Goal: Information Seeking & Learning: Learn about a topic

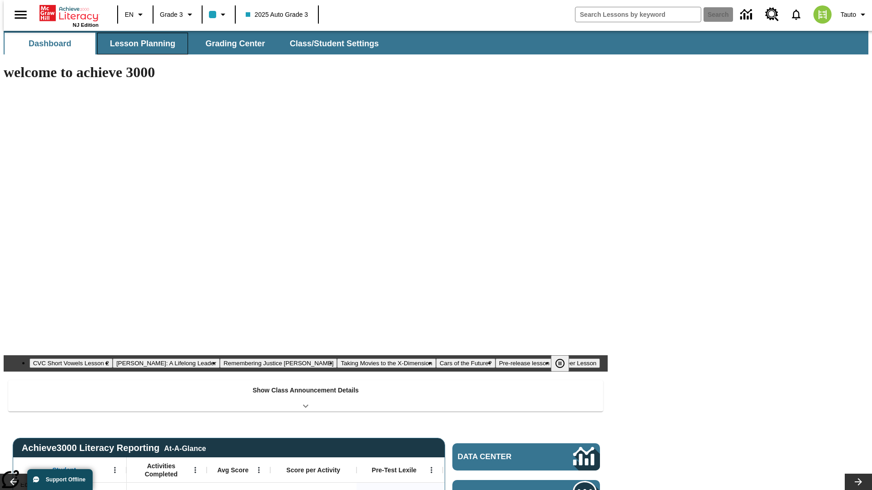
click at [139, 44] on button "Lesson Planning" at bounding box center [142, 44] width 91 height 22
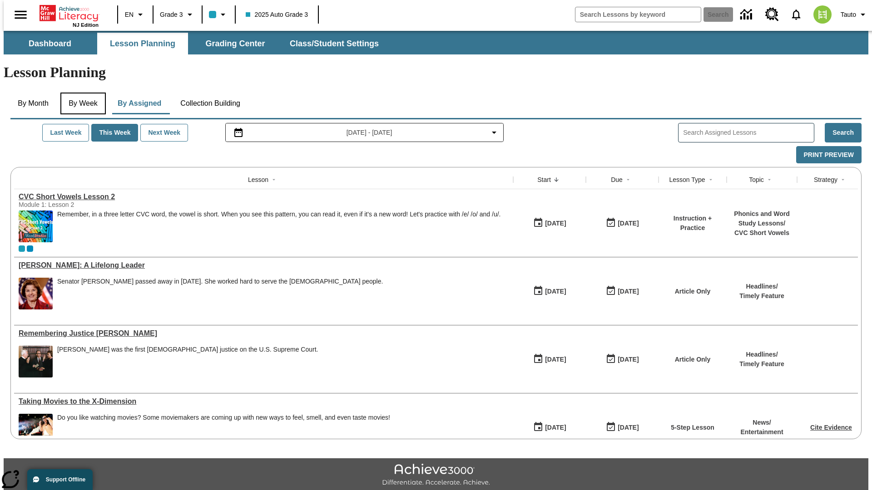
click at [81, 93] on button "By Week" at bounding box center [82, 104] width 45 height 22
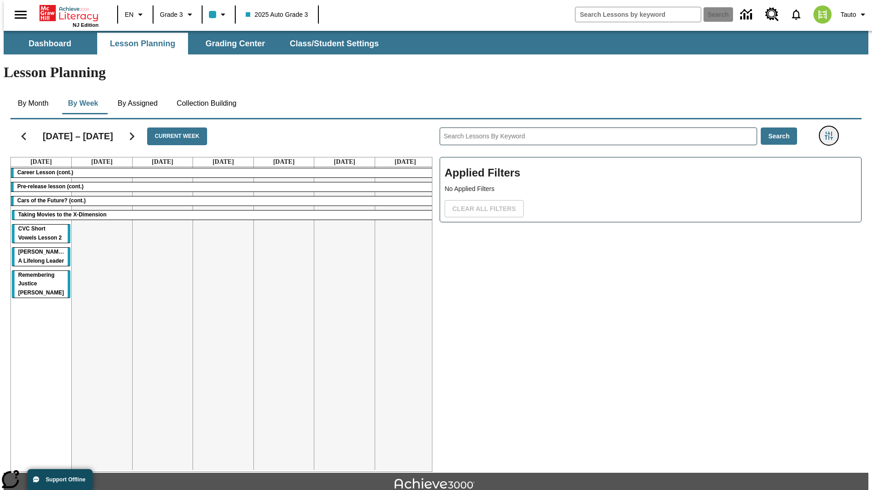
click at [831, 132] on icon "Filters Side menu" at bounding box center [828, 136] width 8 height 8
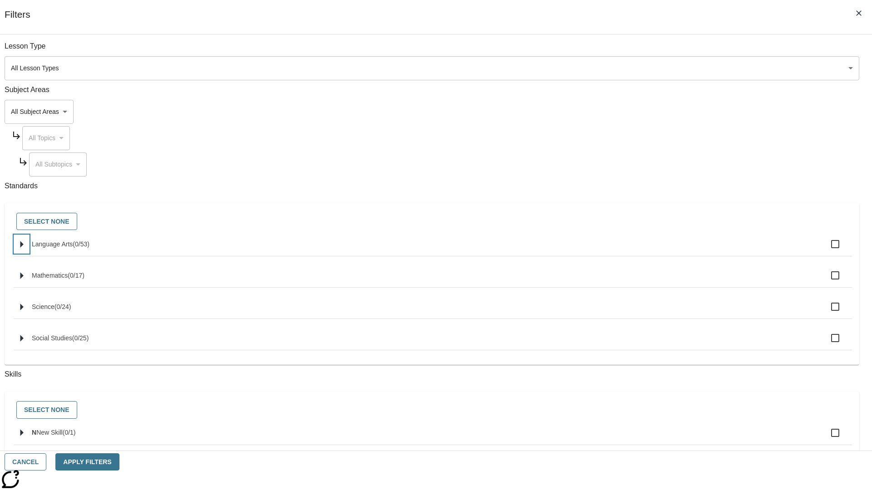
click at [24, 248] on icon "Select standards" at bounding box center [21, 244] width 3 height 7
click at [660, 249] on label "Language Arts ( 0 / 53 )" at bounding box center [438, 244] width 813 height 19
click at [825, 249] on input "Language Arts ( 0 / 53 )" at bounding box center [834, 244] width 19 height 19
checkbox input "true"
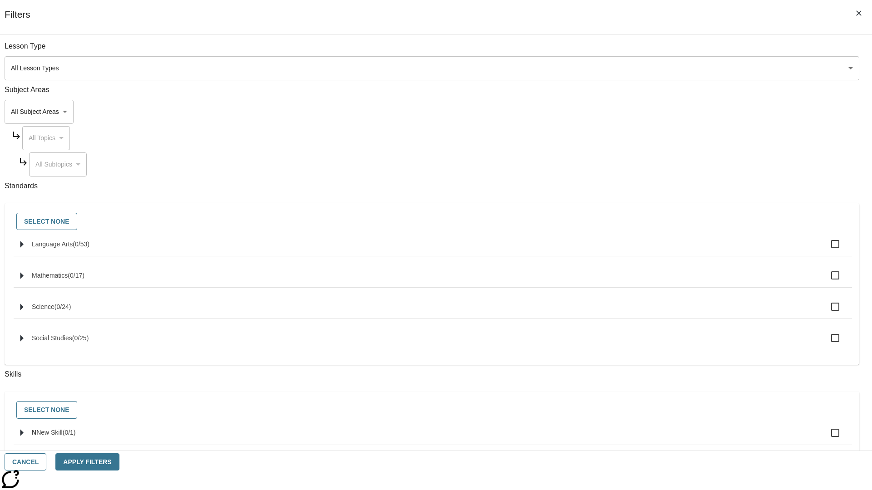
checkbox input "true"
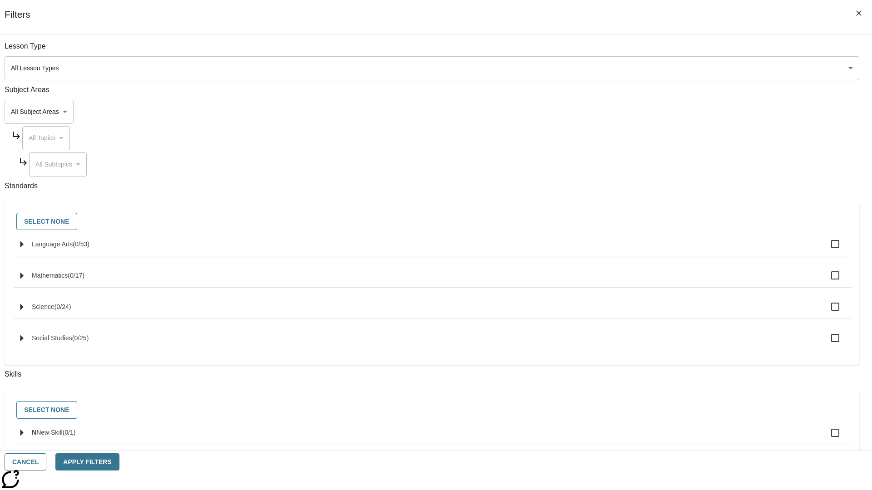
checkbox input "true"
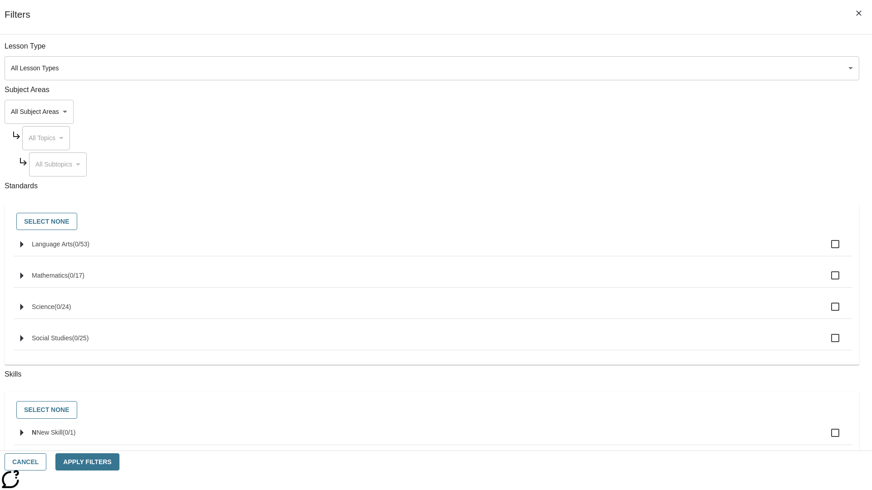
checkbox input "true"
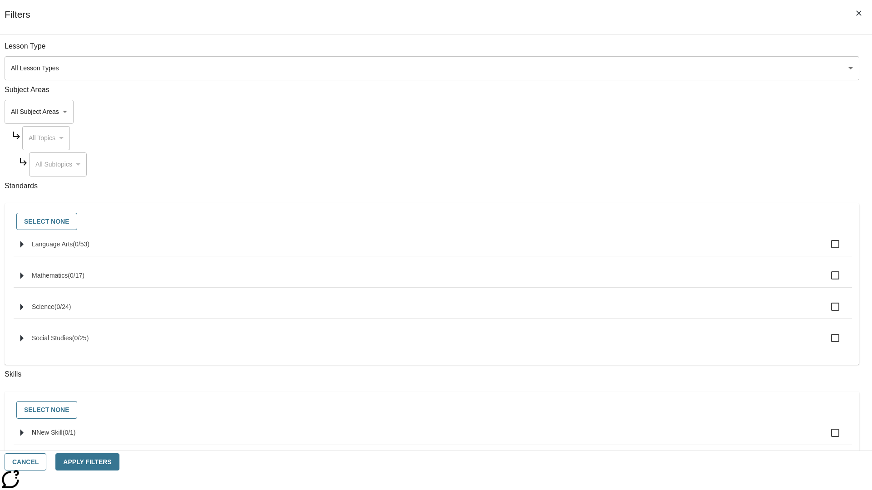
checkbox input "true"
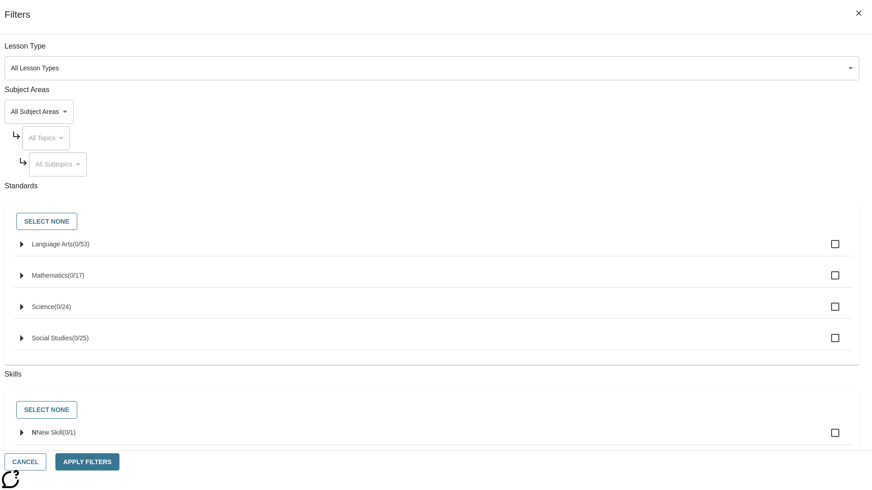
checkbox input "true"
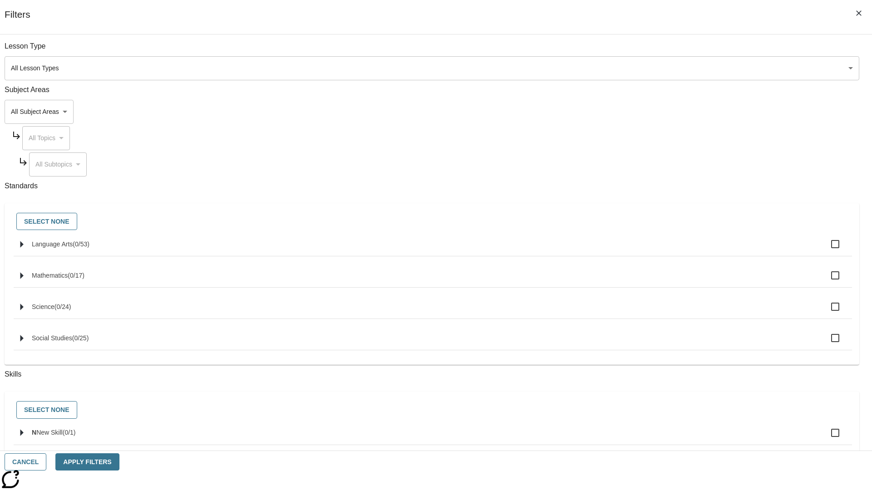
checkbox input "true"
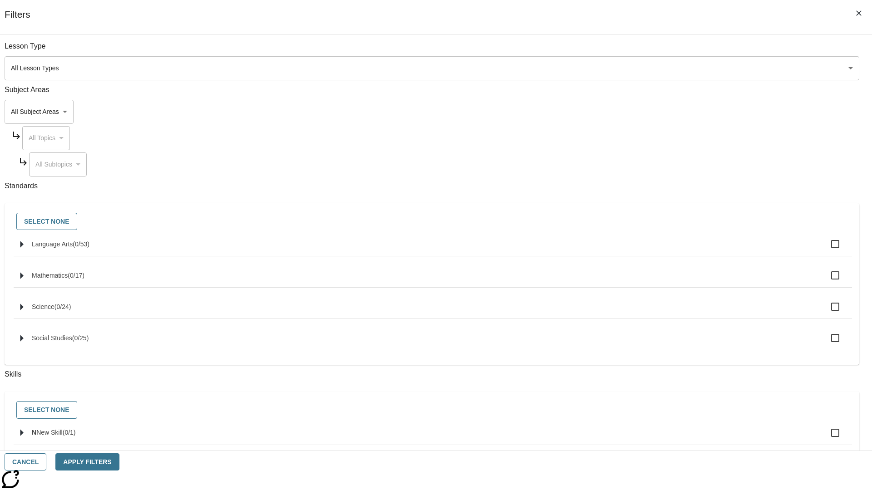
checkbox input "true"
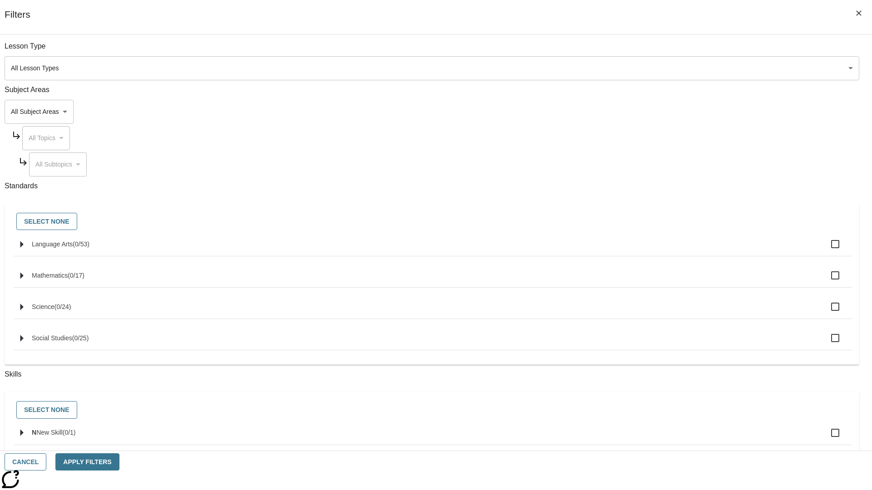
checkbox input "true"
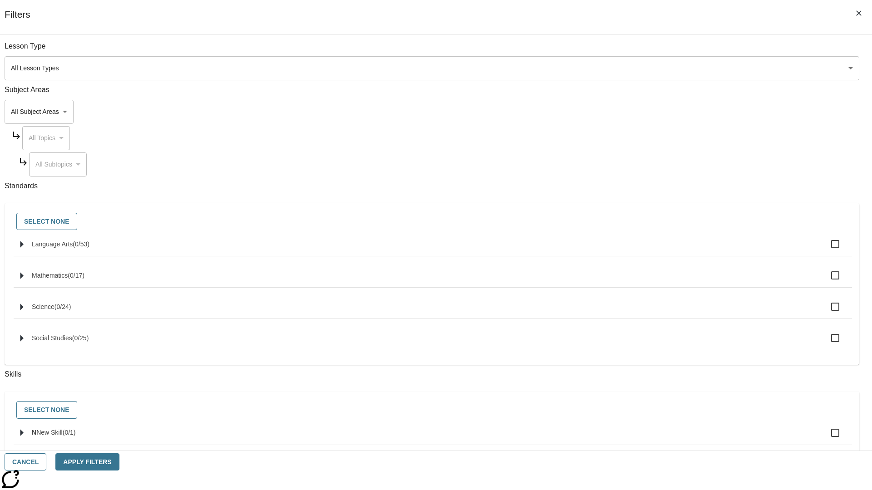
checkbox input "true"
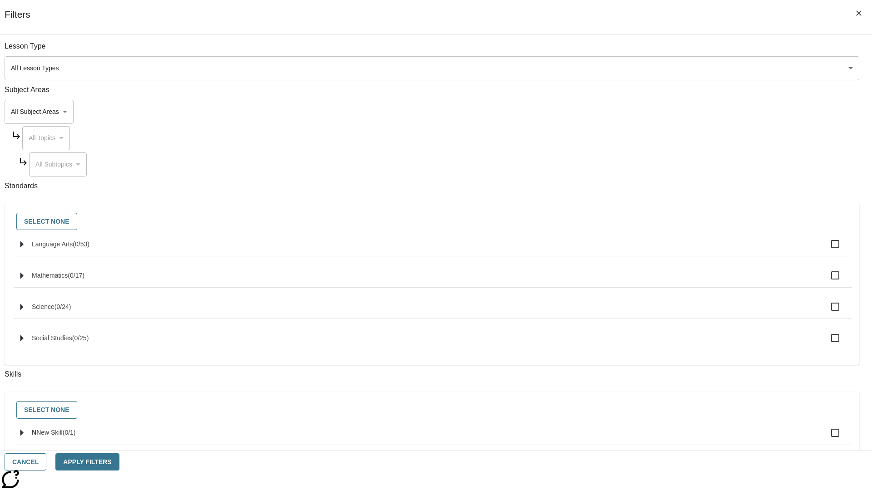
checkbox input "true"
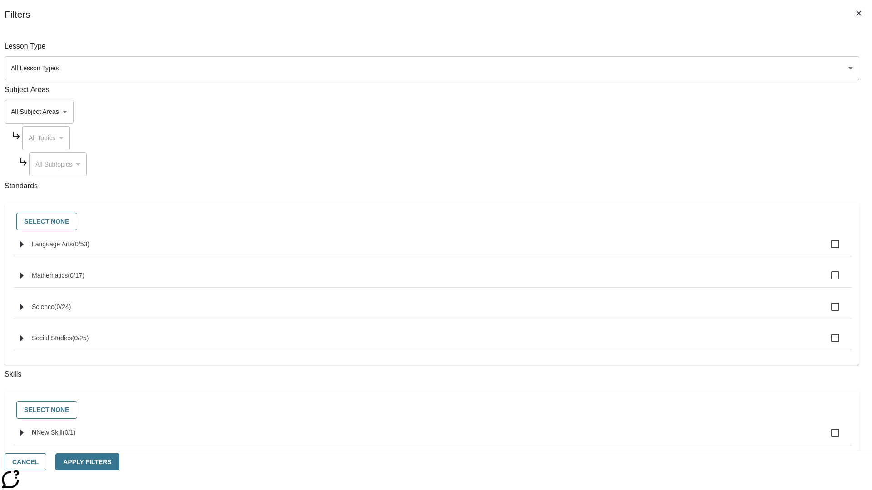
checkbox input "true"
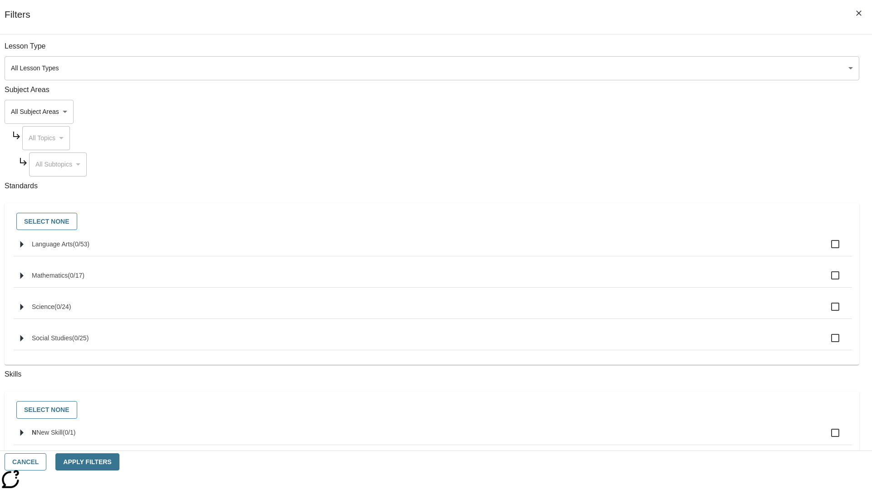
checkbox input "true"
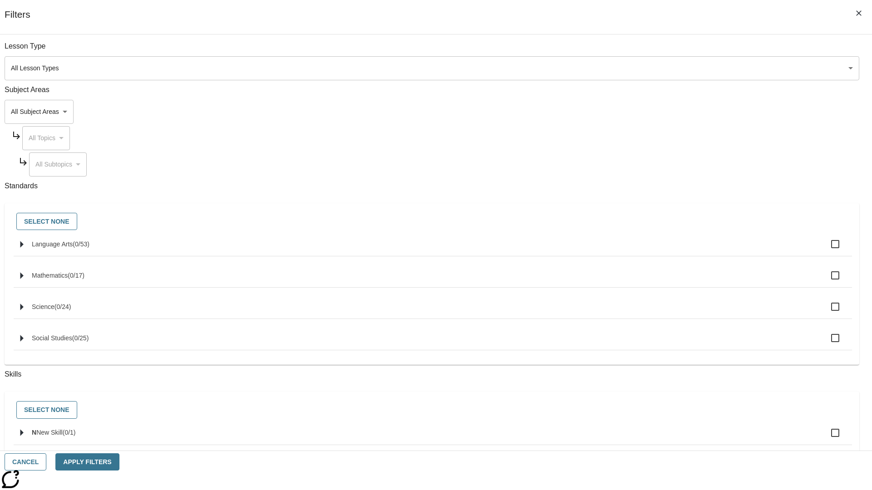
checkbox input "true"
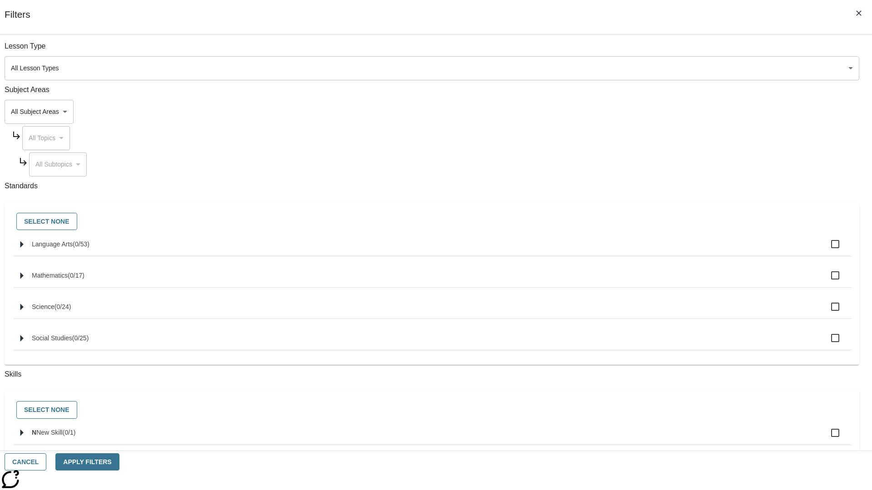
checkbox input "true"
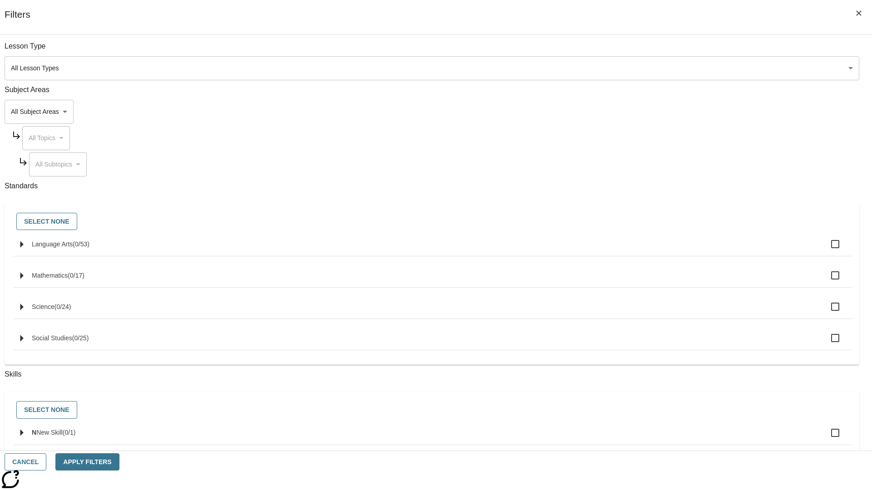
checkbox input "true"
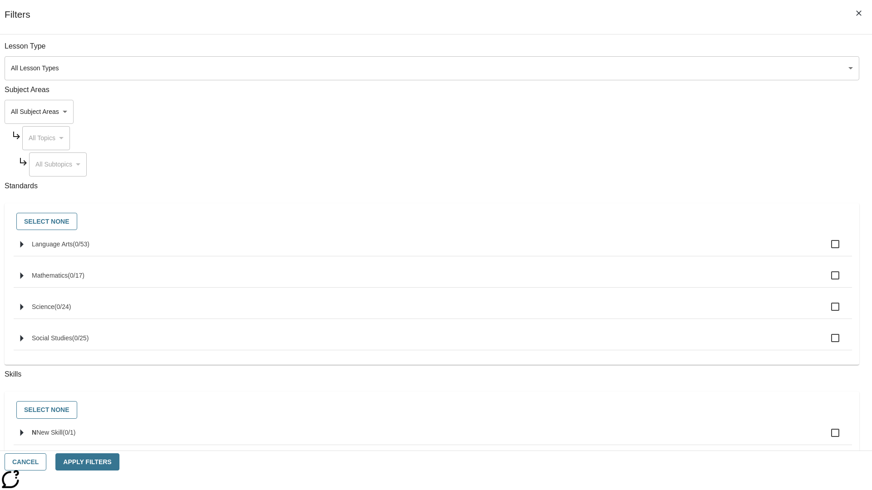
checkbox input "true"
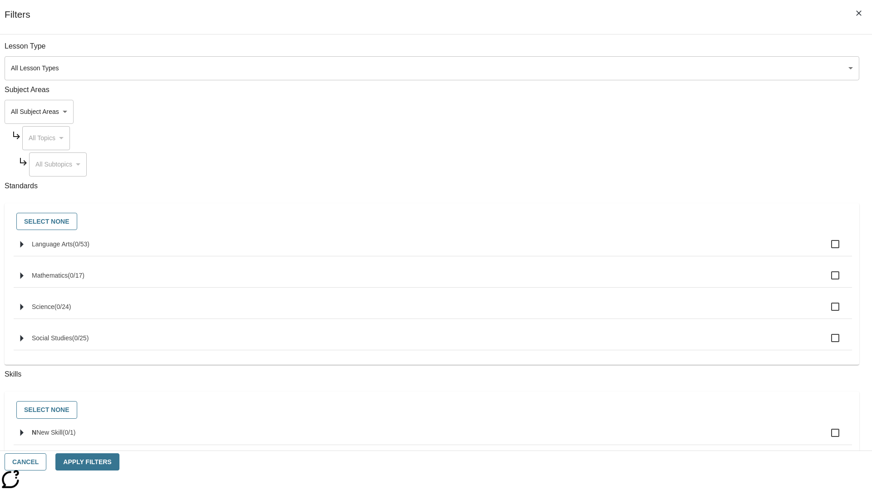
checkbox input "true"
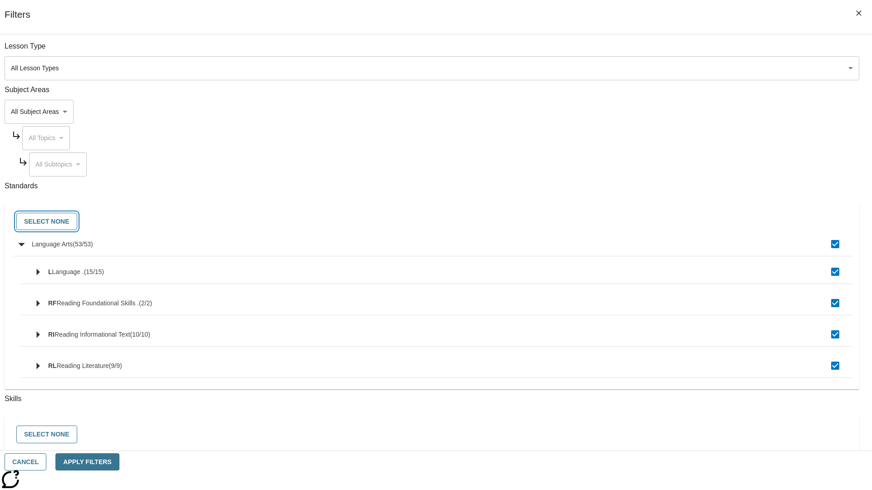
click at [77, 222] on button "Select None" at bounding box center [46, 222] width 61 height 18
checkbox input "false"
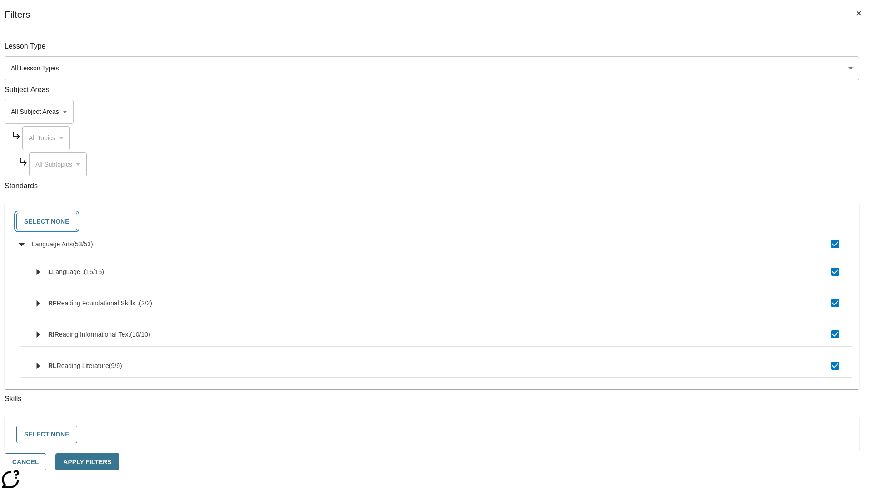
checkbox input "false"
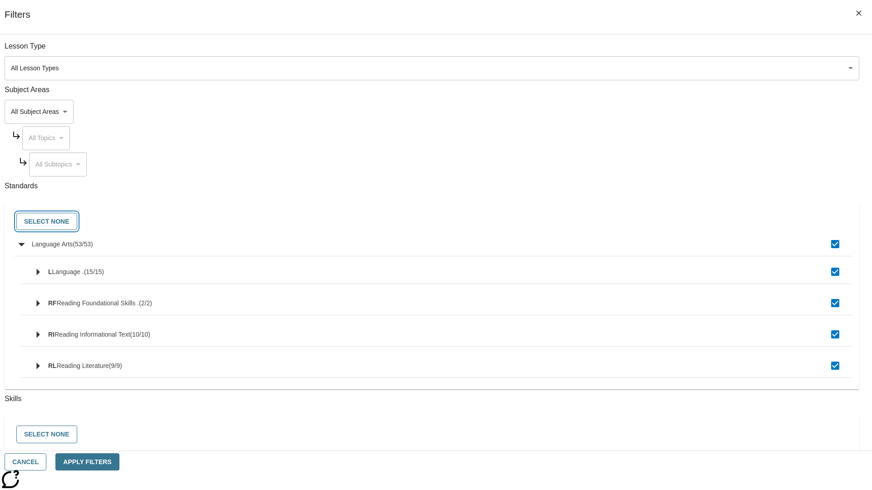
checkbox input "false"
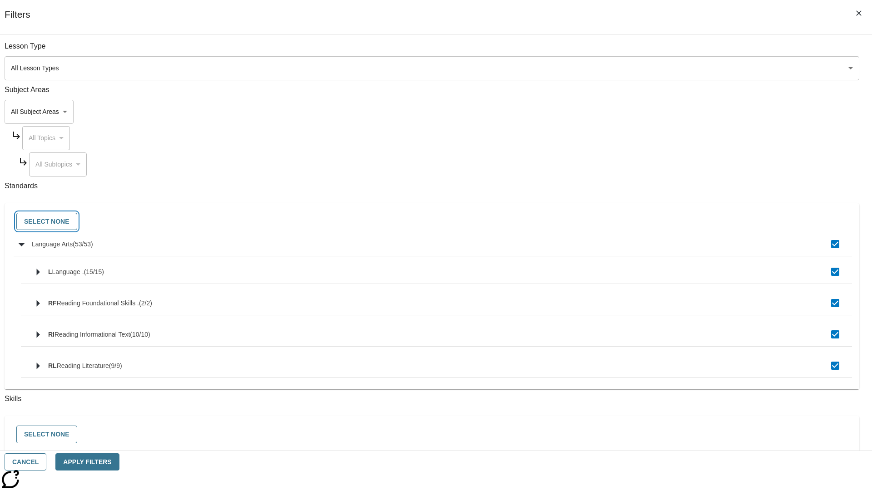
checkbox input "false"
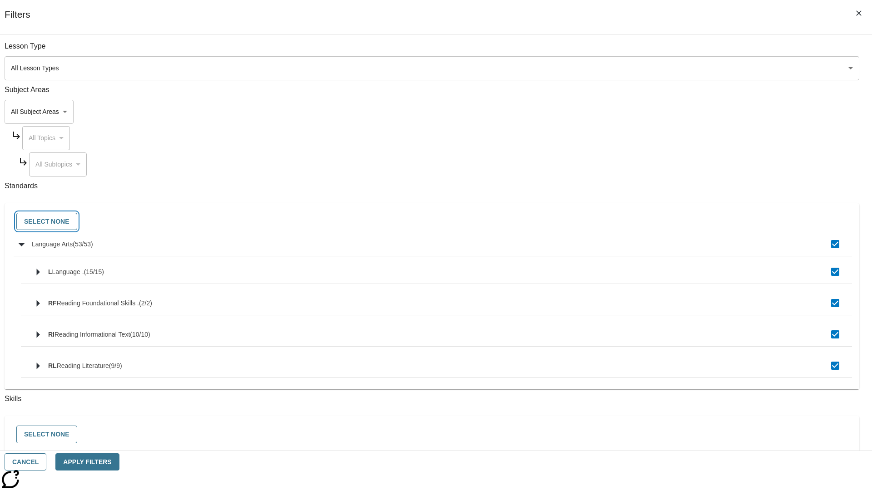
checkbox input "false"
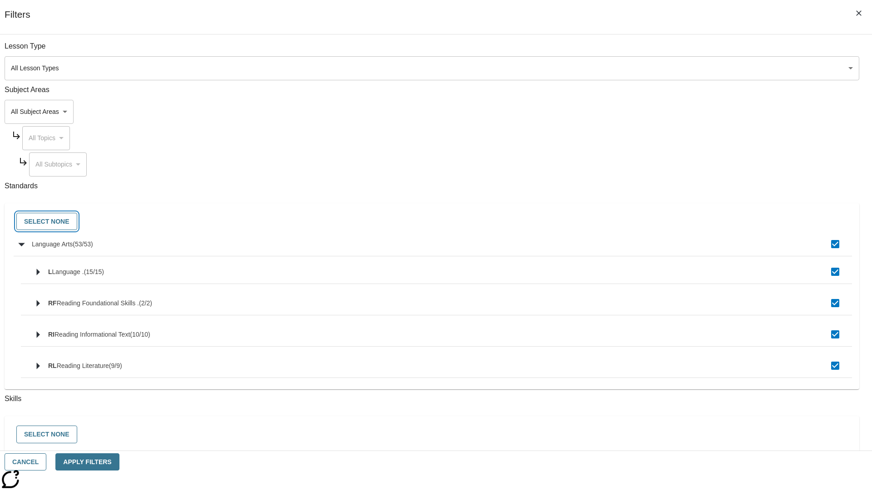
checkbox input "false"
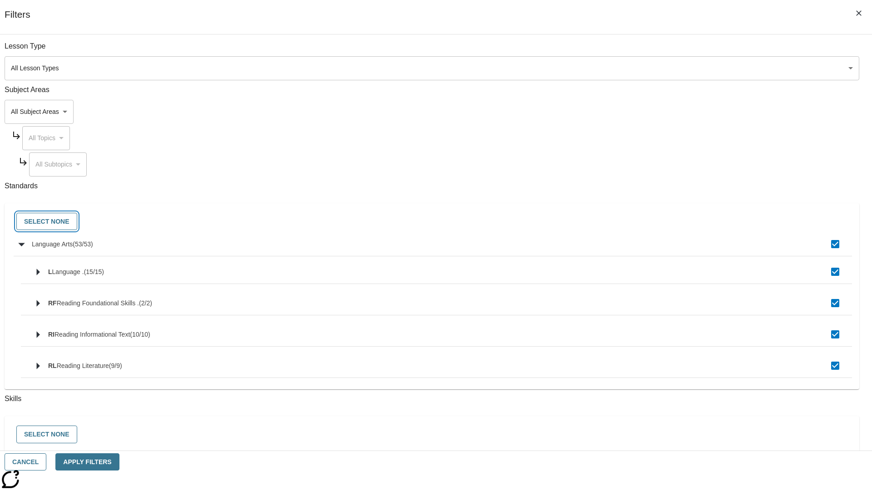
checkbox input "false"
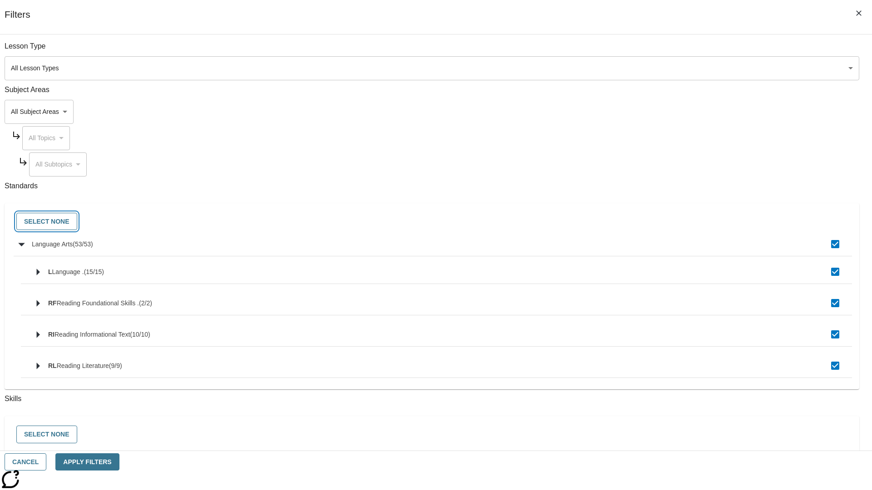
checkbox input "false"
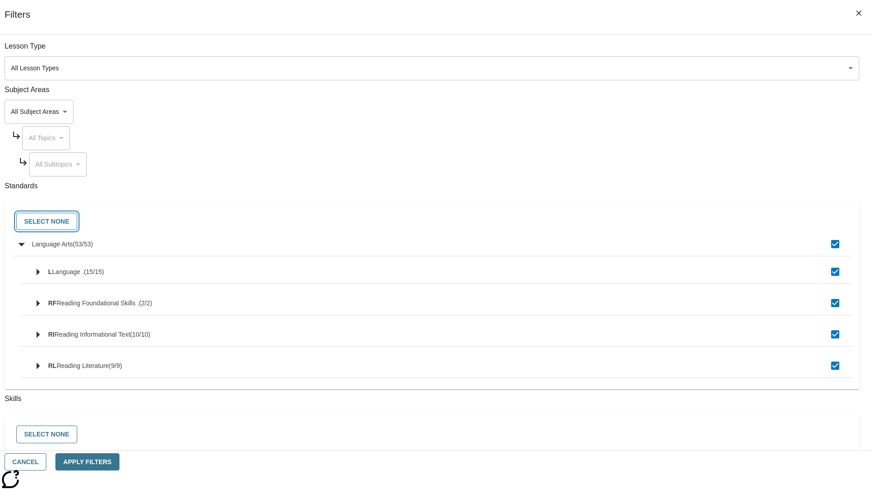
checkbox input "false"
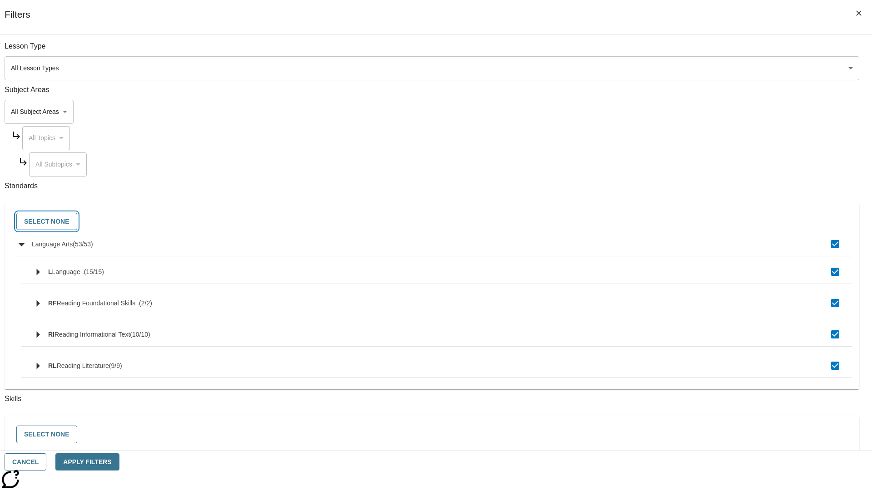
checkbox input "false"
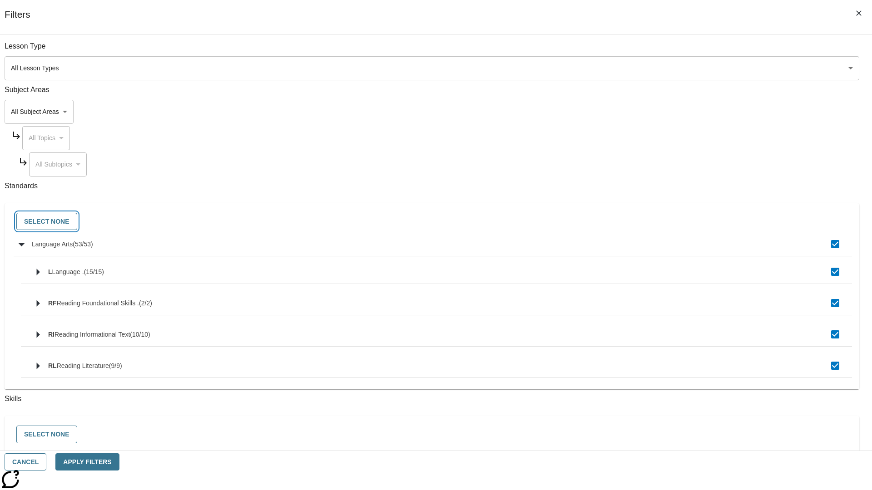
checkbox input "false"
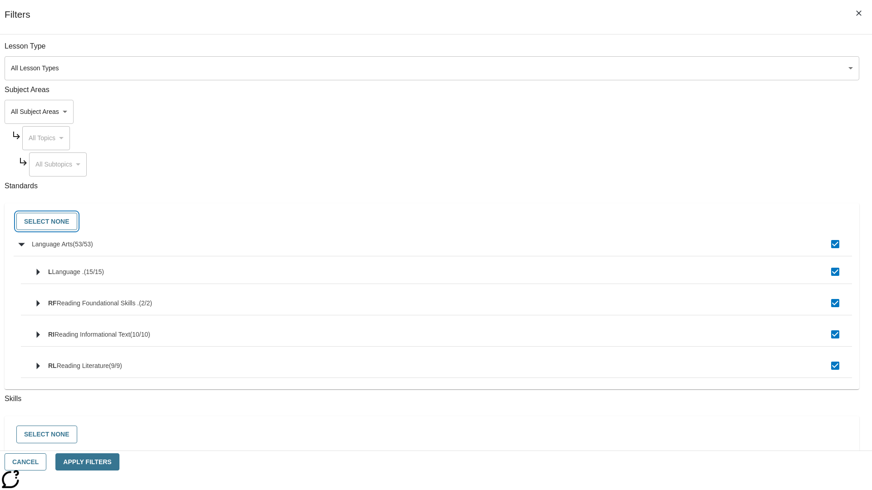
checkbox input "false"
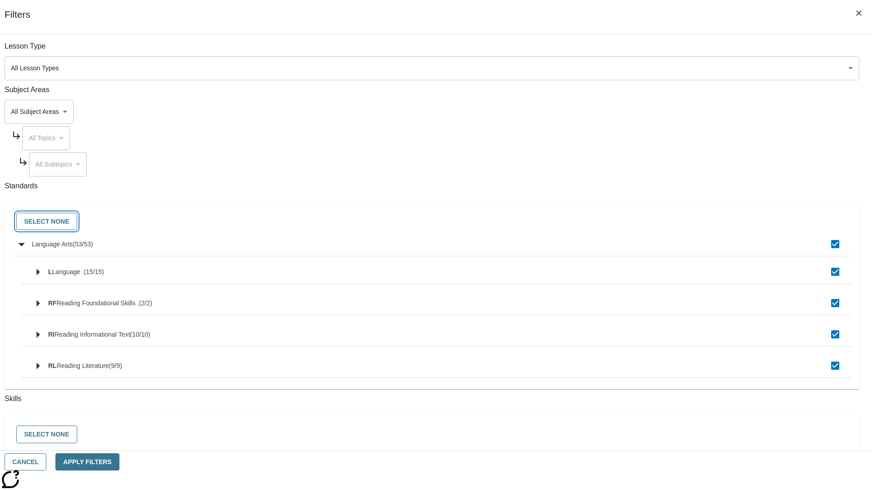
checkbox input "false"
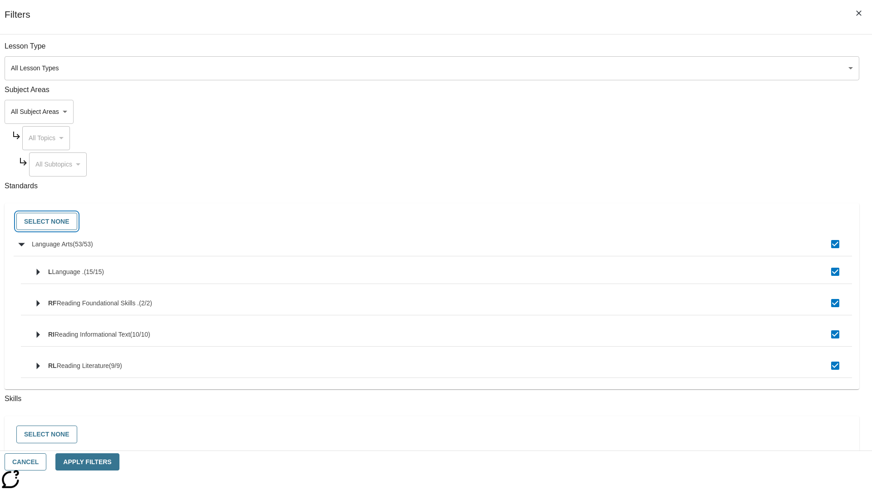
checkbox input "false"
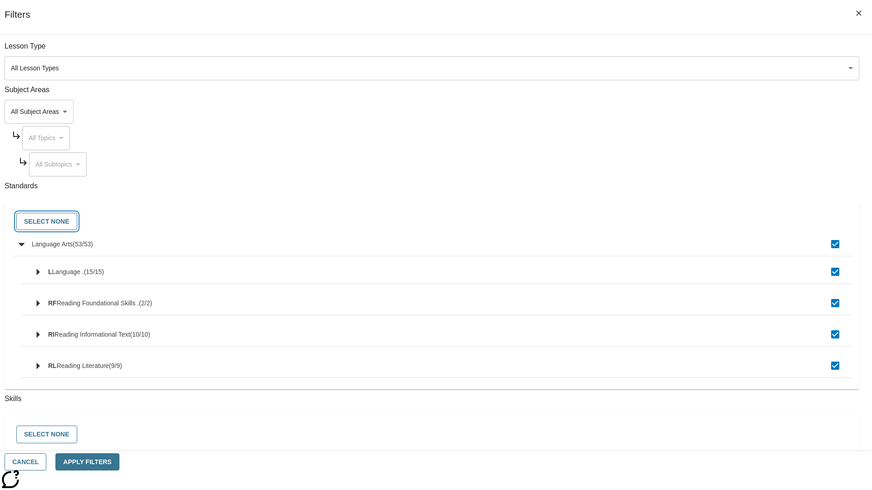
checkbox input "false"
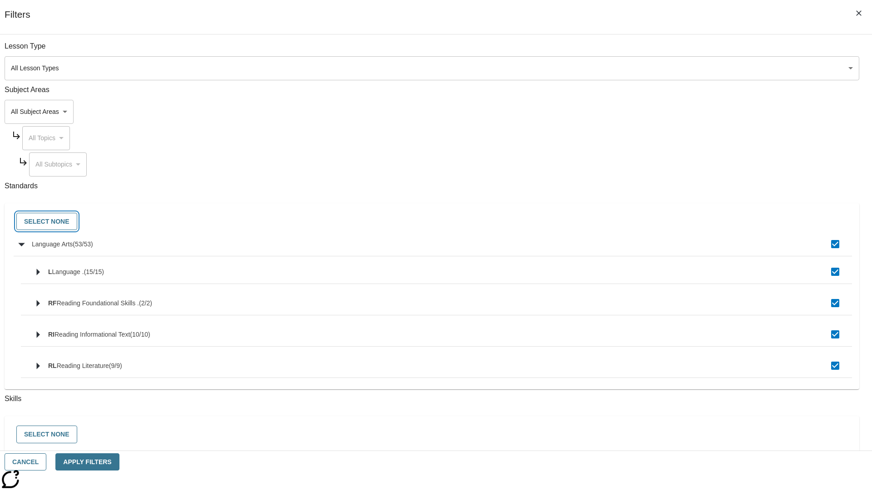
checkbox input "false"
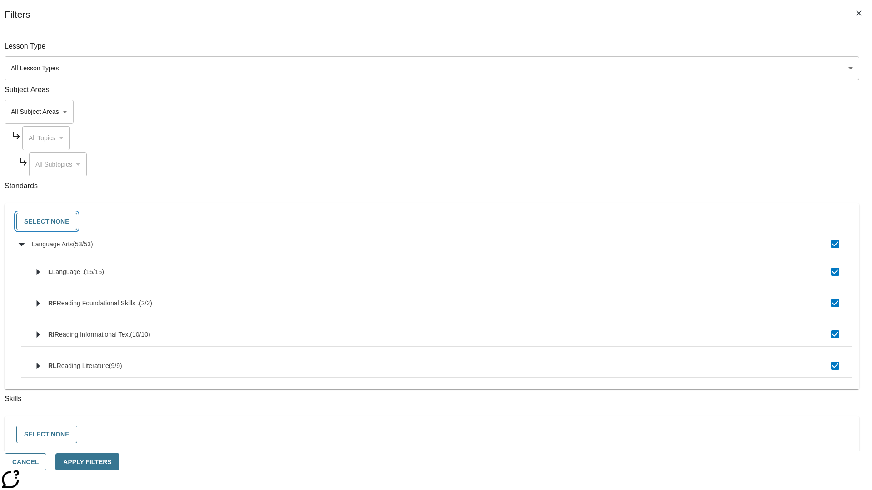
checkbox input "false"
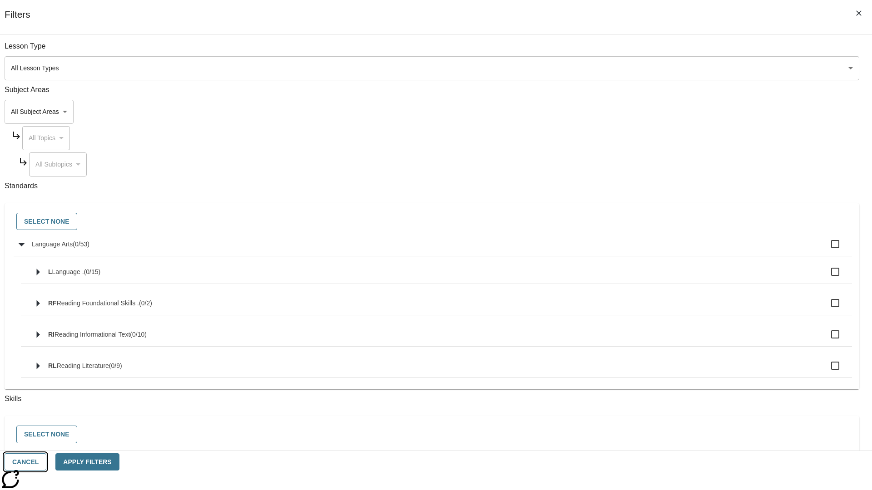
click at [46, 462] on button "Cancel" at bounding box center [26, 463] width 42 height 18
click at [65, 12] on icon "Home" at bounding box center [69, 13] width 60 height 18
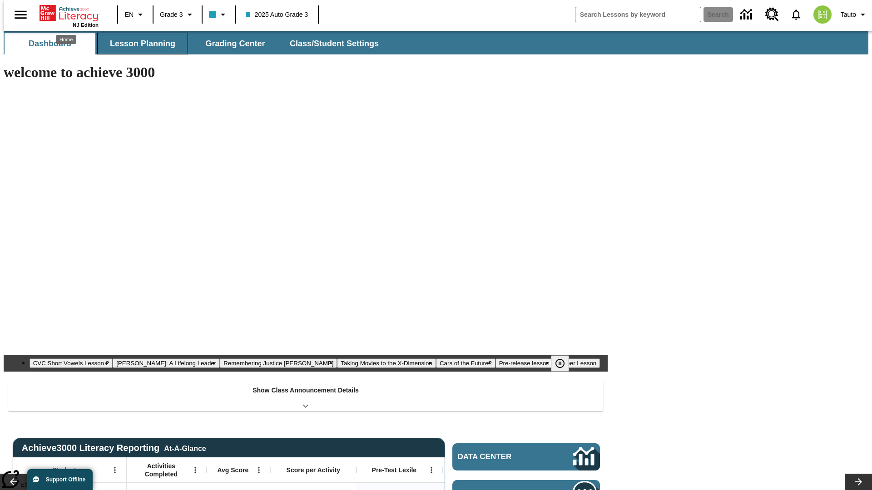
click at [139, 44] on button "Lesson Planning" at bounding box center [142, 44] width 91 height 22
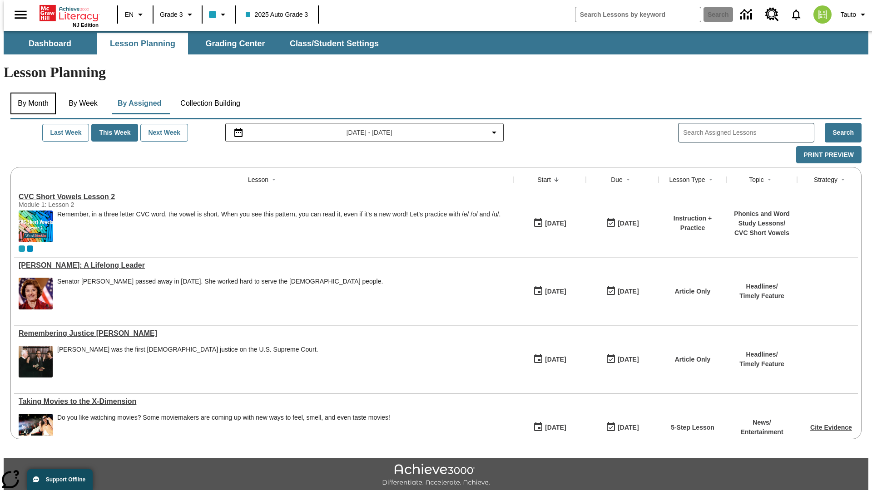
click at [30, 93] on button "By Month" at bounding box center [32, 104] width 45 height 22
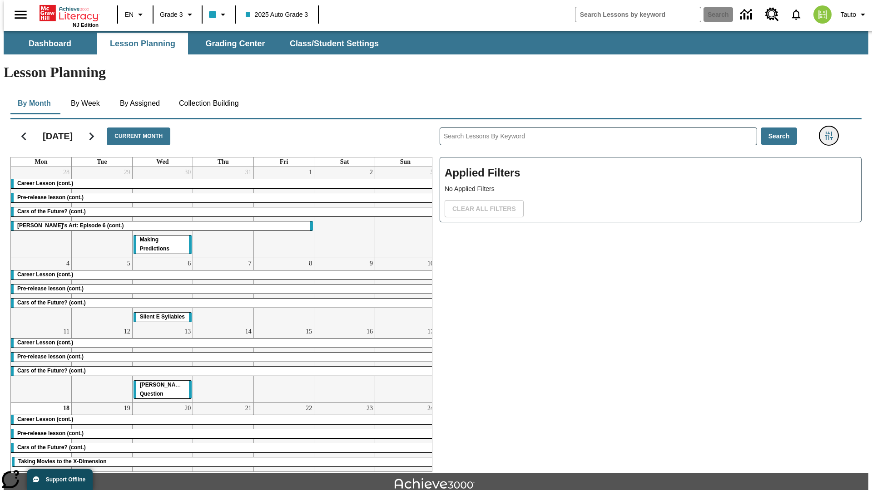
click at [831, 132] on icon "Filters Side menu" at bounding box center [828, 136] width 8 height 8
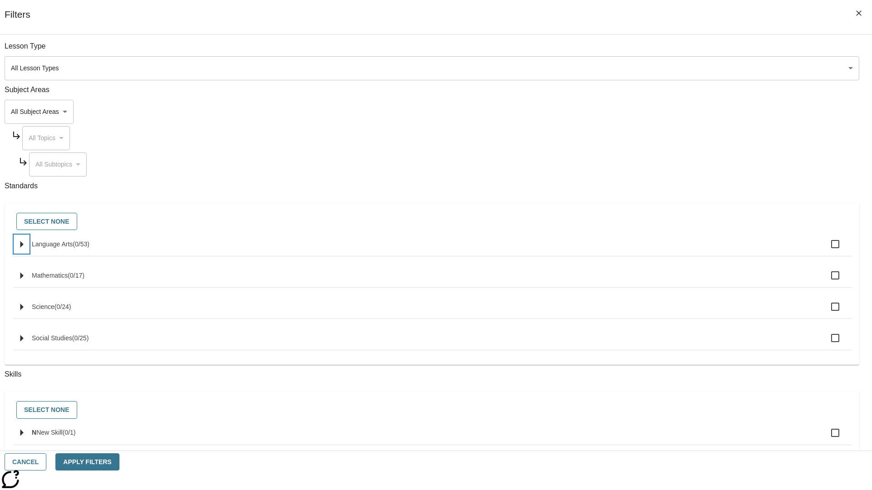
click at [24, 248] on icon "Select standards" at bounding box center [21, 244] width 3 height 7
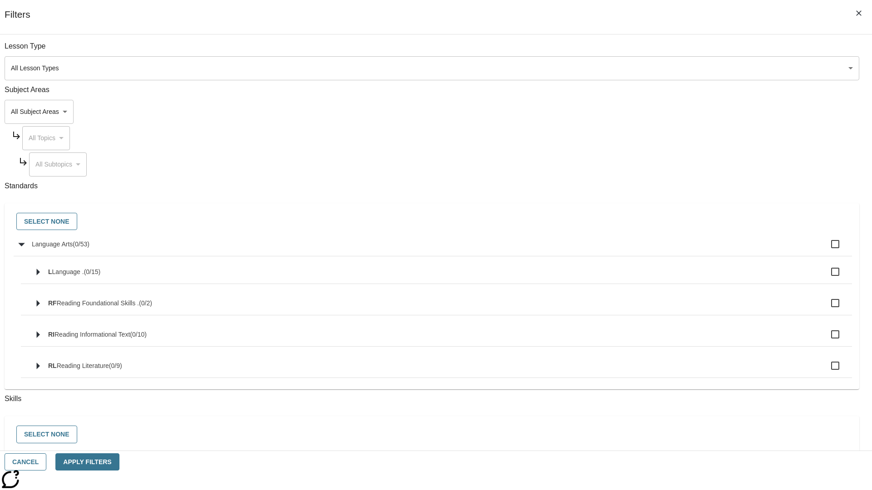
click at [660, 249] on label "Language Arts ( 0 / 53 )" at bounding box center [438, 244] width 813 height 19
click at [825, 249] on input "Language Arts ( 0 / 53 )" at bounding box center [834, 244] width 19 height 19
checkbox input "true"
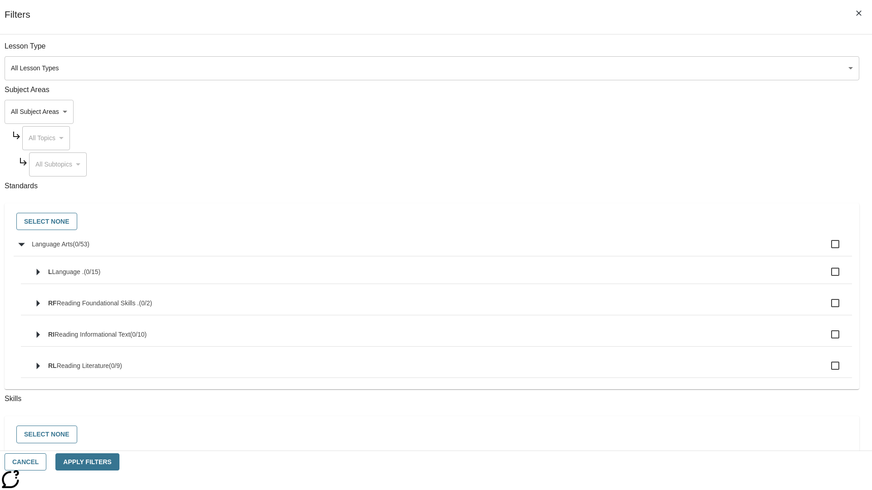
checkbox input "true"
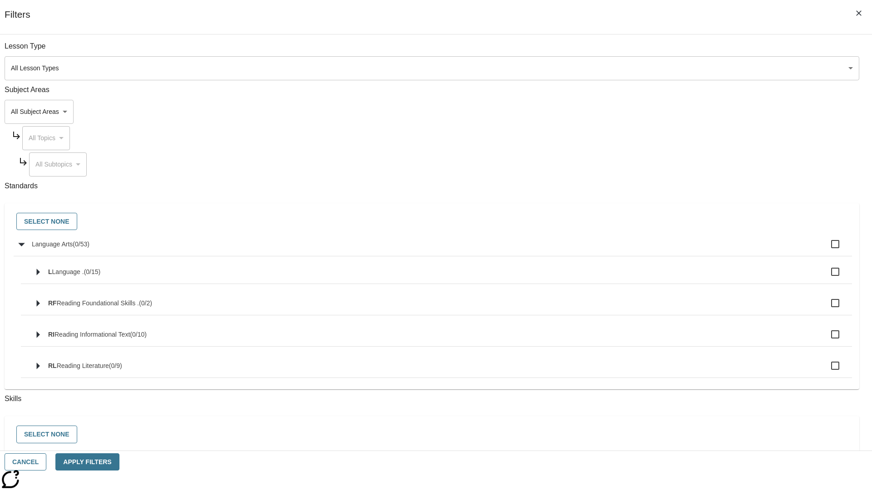
checkbox input "true"
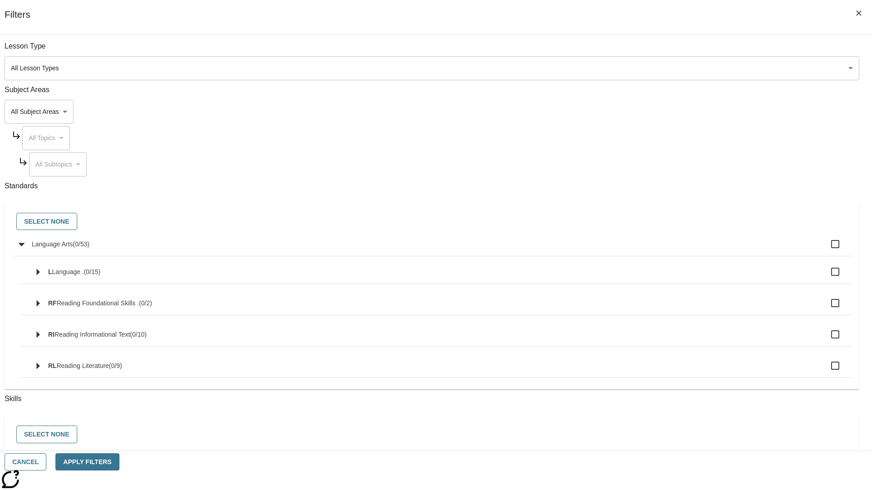
checkbox input "true"
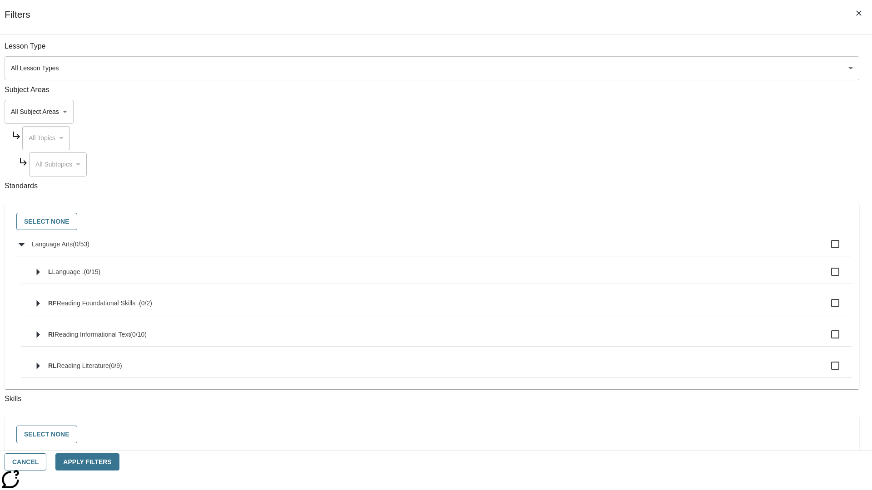
checkbox input "true"
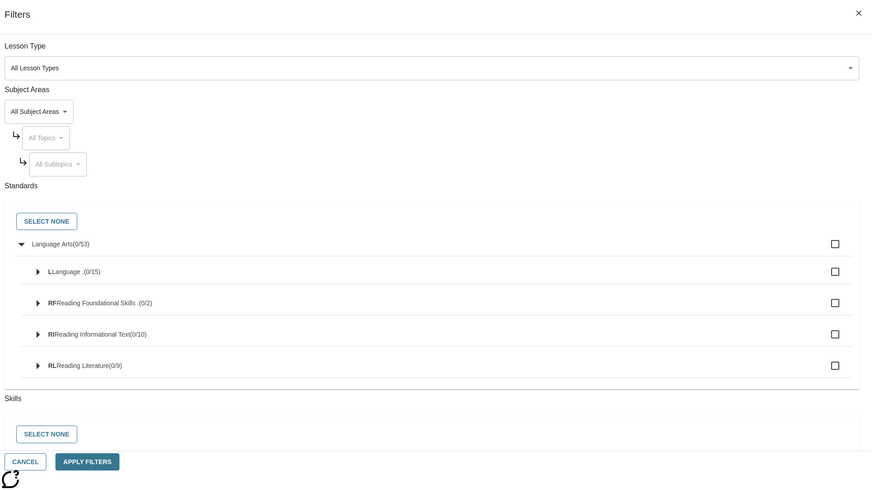
checkbox input "true"
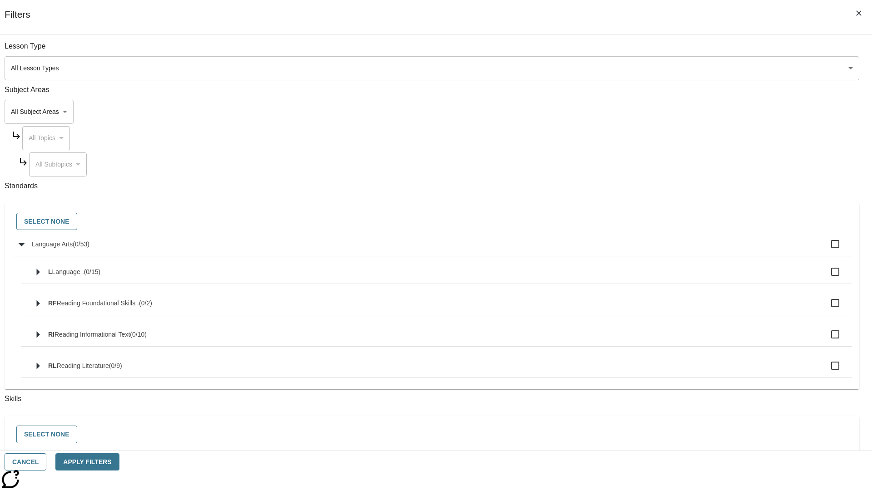
checkbox input "true"
click at [77, 222] on button "Select None" at bounding box center [46, 222] width 61 height 18
